Goal: Check status: Check status

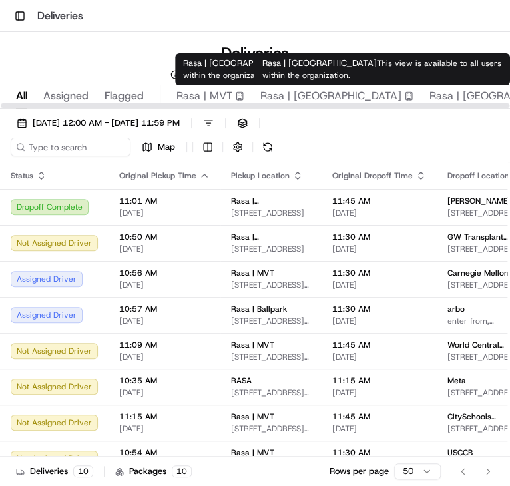
click at [491, 93] on div "All Assigned Flagged Rasa | MVT Rasa | [GEOGRAPHIC_DATA] | [GEOGRAPHIC_DATA] | …" at bounding box center [448, 96] width 897 height 23
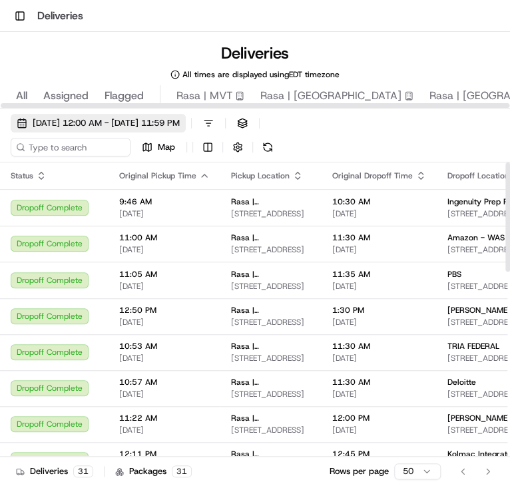
click at [169, 119] on span "[DATE] 12:00 AM - [DATE] 11:59 PM" at bounding box center [106, 123] width 147 height 12
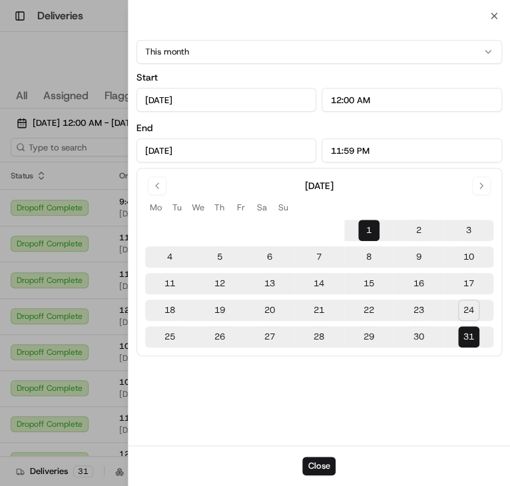
click at [159, 337] on button "25" at bounding box center [169, 336] width 21 height 21
type input "[DATE]"
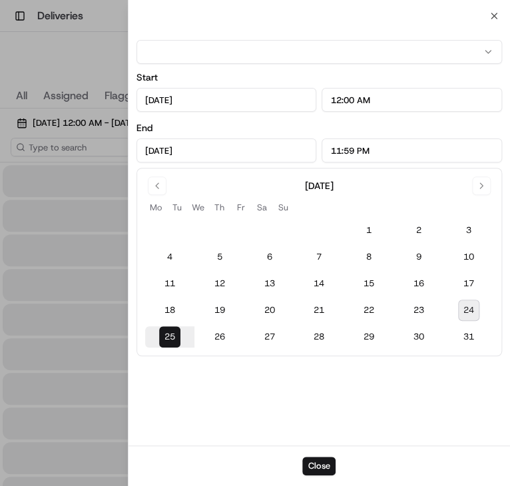
click at [159, 337] on button "25" at bounding box center [169, 336] width 21 height 21
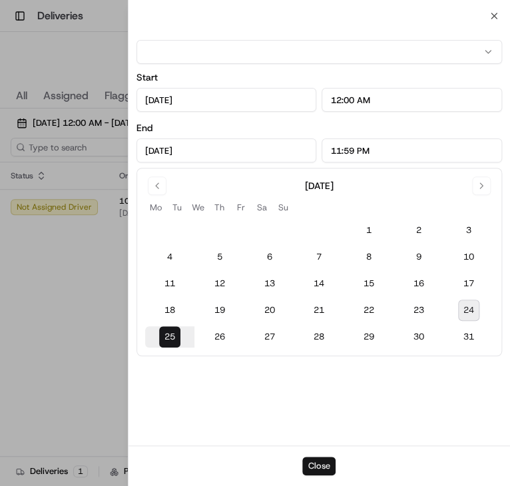
click at [320, 459] on button "Close" at bounding box center [318, 466] width 33 height 19
